Goal: Information Seeking & Learning: Learn about a topic

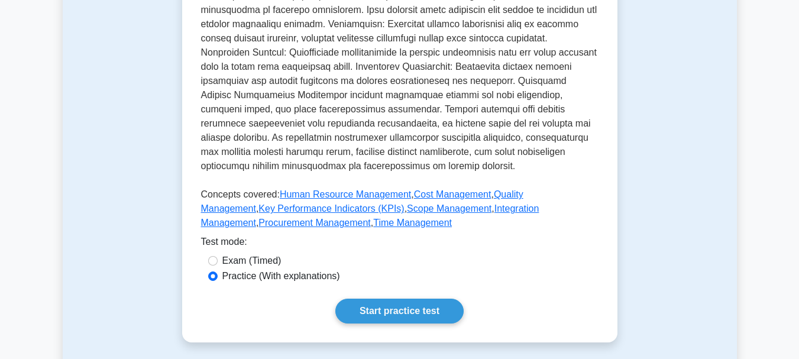
scroll to position [576, 0]
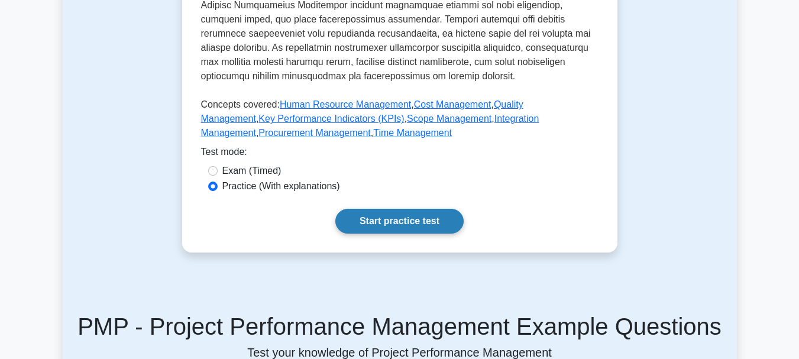
click at [399, 230] on link "Start practice test" at bounding box center [399, 221] width 128 height 25
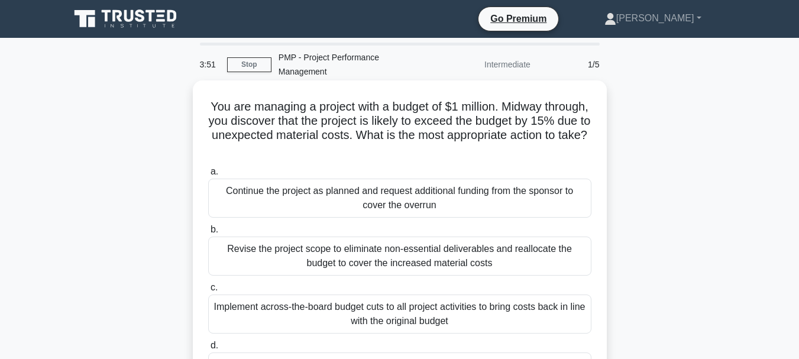
click at [370, 256] on div "Revise the project scope to eliminate non-essential deliverables and reallocate…" at bounding box center [399, 255] width 383 height 39
click at [208, 233] on input "b. Revise the project scope to eliminate non-essential deliverables and realloc…" at bounding box center [208, 230] width 0 height 8
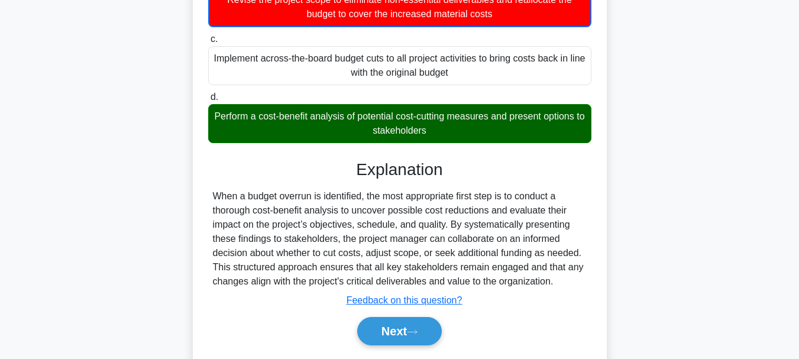
scroll to position [287, 0]
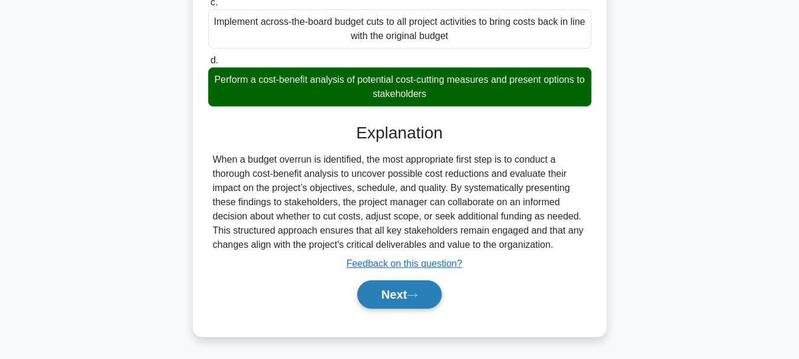
click at [392, 289] on button "Next" at bounding box center [399, 294] width 85 height 28
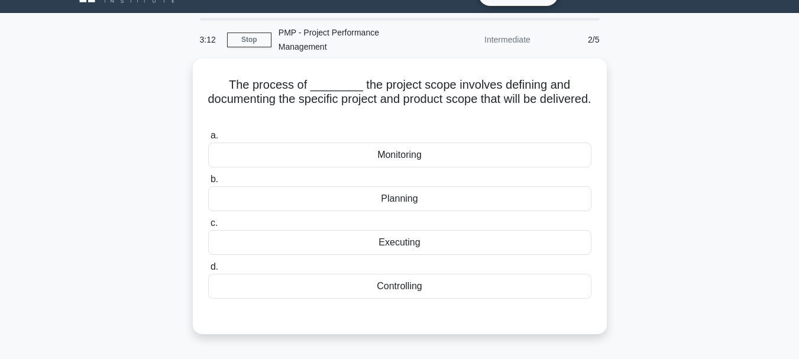
scroll to position [20, 0]
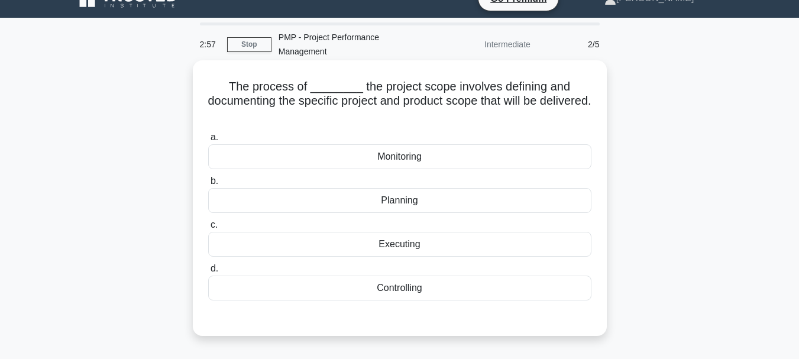
click at [403, 160] on div "Monitoring" at bounding box center [399, 156] width 383 height 25
click at [208, 141] on input "a. Monitoring" at bounding box center [208, 138] width 0 height 8
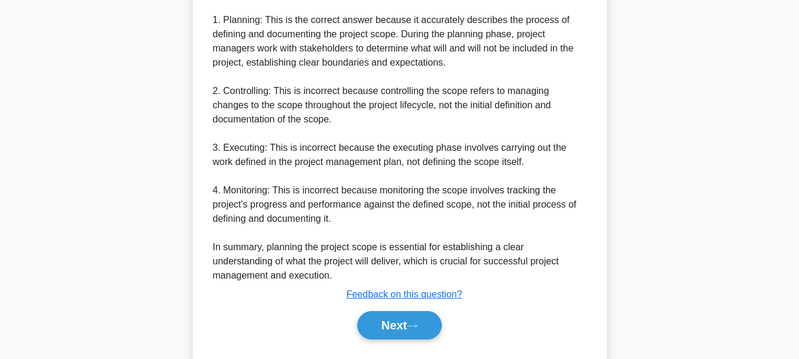
scroll to position [514, 0]
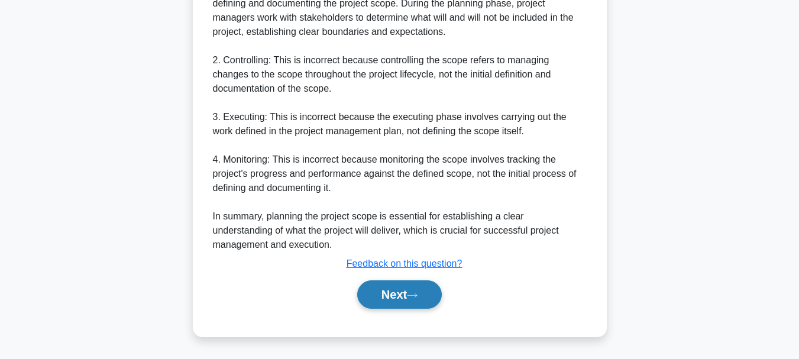
click at [378, 293] on button "Next" at bounding box center [399, 294] width 85 height 28
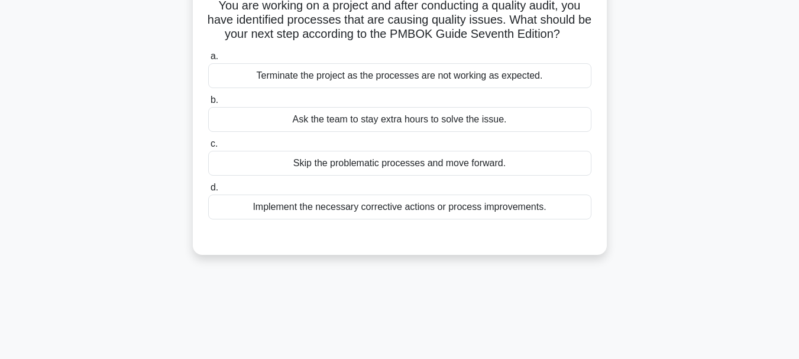
scroll to position [0, 0]
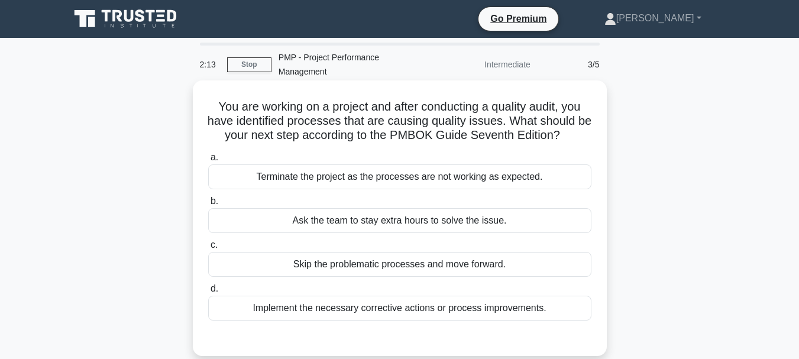
click at [440, 310] on div "Implement the necessary corrective actions or process improvements." at bounding box center [399, 308] width 383 height 25
click at [208, 293] on input "d. Implement the necessary corrective actions or process improvements." at bounding box center [208, 289] width 0 height 8
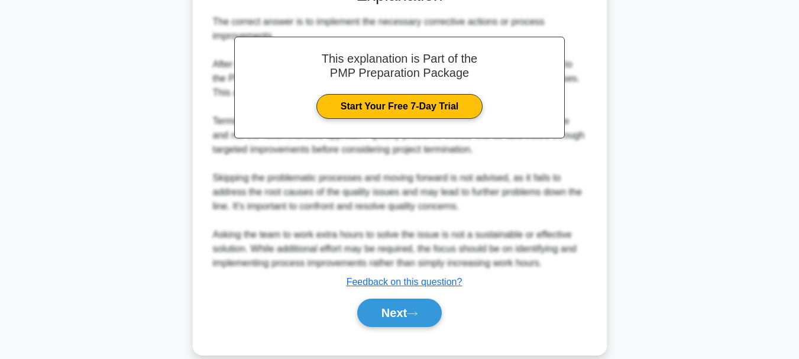
scroll to position [371, 0]
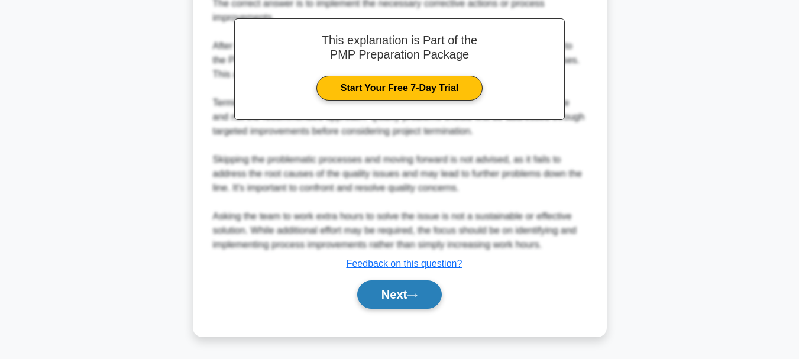
click at [403, 294] on button "Next" at bounding box center [399, 294] width 85 height 28
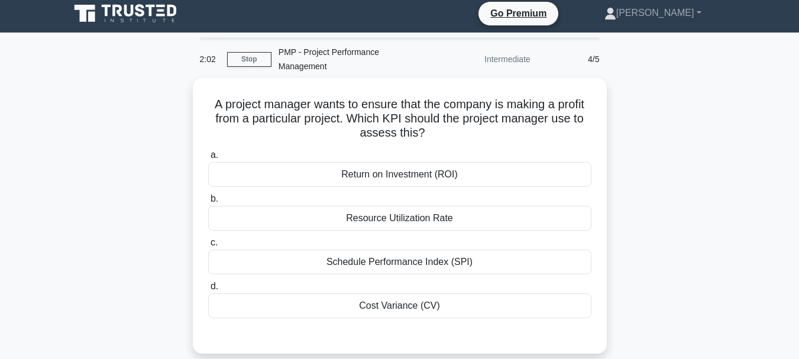
scroll to position [0, 0]
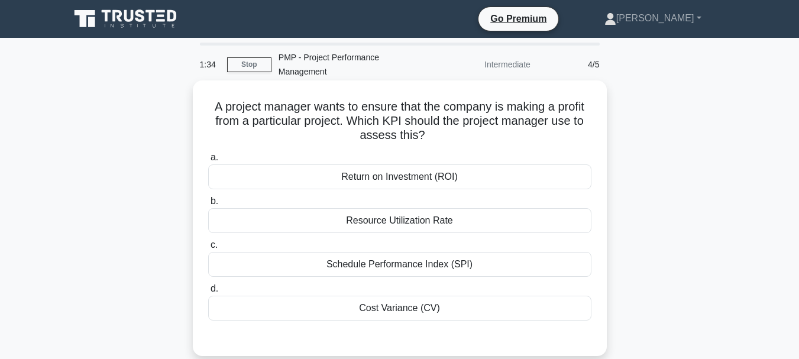
click at [376, 267] on div "Schedule Performance Index (SPI)" at bounding box center [399, 264] width 383 height 25
click at [208, 249] on input "c. Schedule Performance Index (SPI)" at bounding box center [208, 245] width 0 height 8
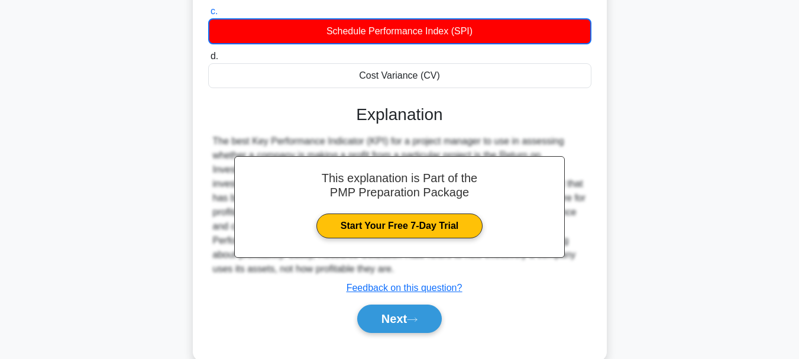
scroll to position [280, 0]
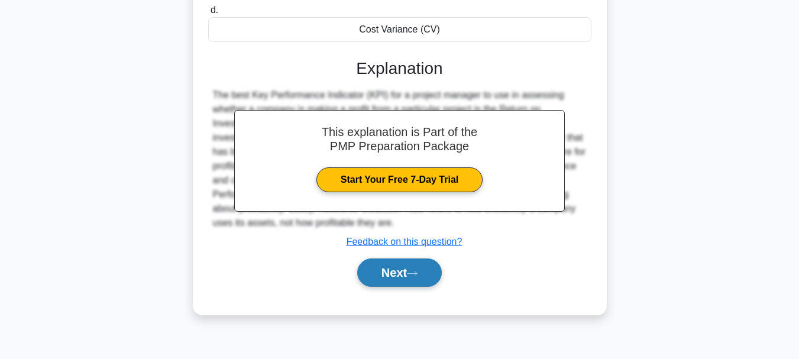
click at [409, 271] on button "Next" at bounding box center [399, 272] width 85 height 28
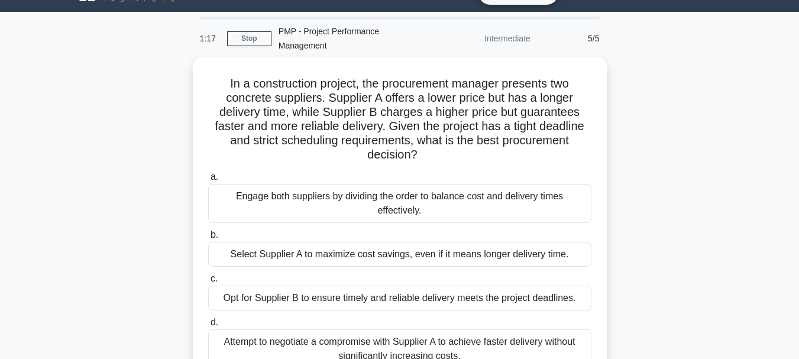
scroll to position [0, 0]
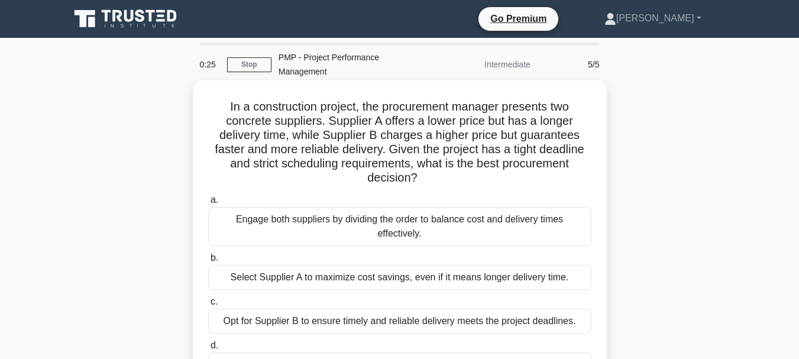
click at [466, 324] on div "Opt for Supplier B to ensure timely and reliable delivery meets the project dea…" at bounding box center [399, 321] width 383 height 25
click at [208, 306] on input "c. Opt for Supplier B to ensure timely and reliable delivery meets the project …" at bounding box center [208, 302] width 0 height 8
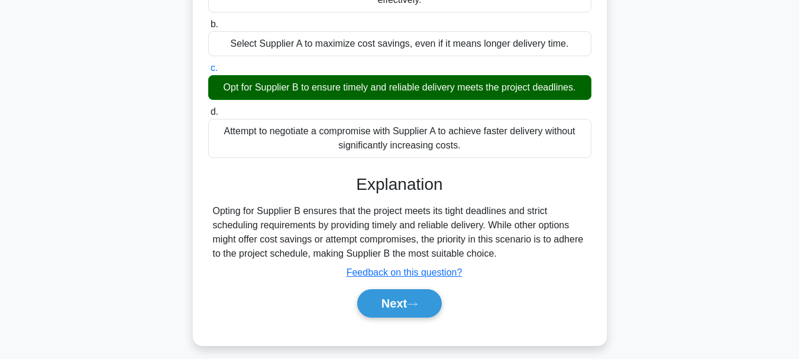
scroll to position [280, 0]
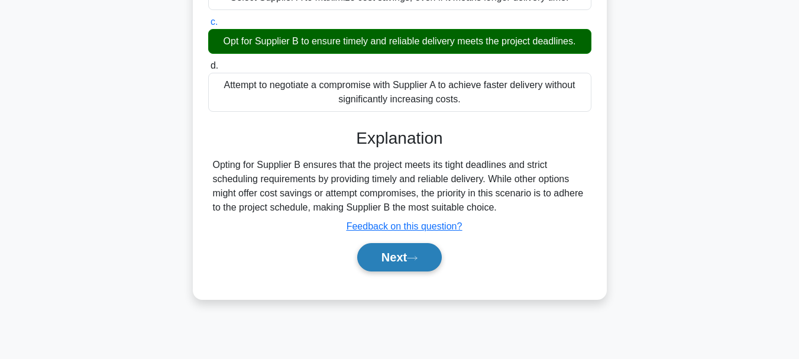
click at [391, 264] on button "Next" at bounding box center [399, 257] width 85 height 28
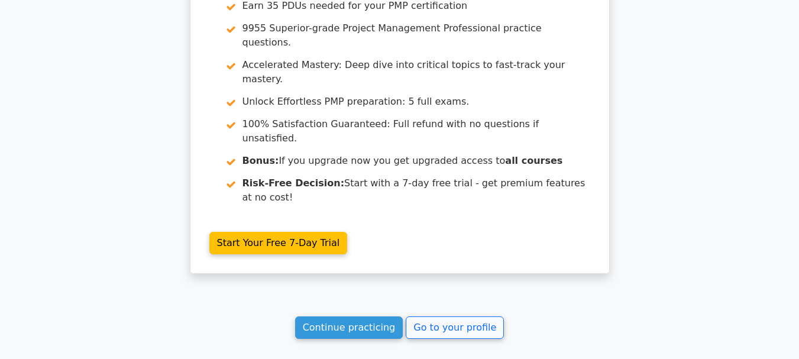
scroll to position [1839, 0]
